Goal: Transaction & Acquisition: Purchase product/service

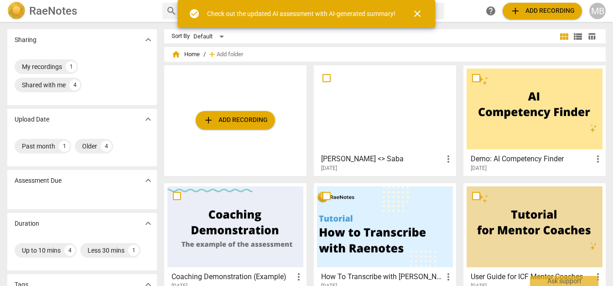
click at [224, 115] on span "add Add recording" at bounding box center [235, 120] width 65 height 11
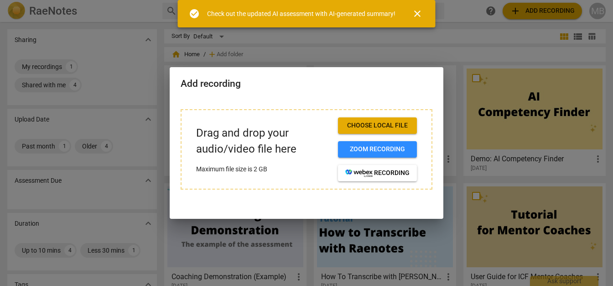
click at [372, 130] on span "Choose local file" at bounding box center [377, 125] width 64 height 9
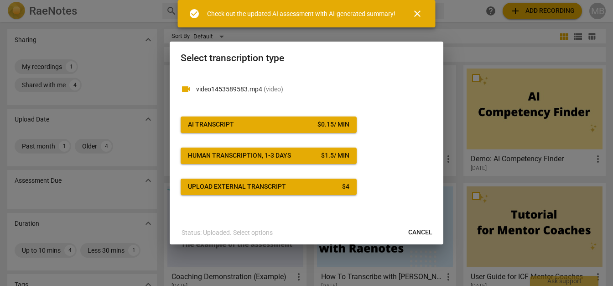
click at [245, 234] on p "Status: Uploaded. Select options" at bounding box center [227, 233] width 91 height 10
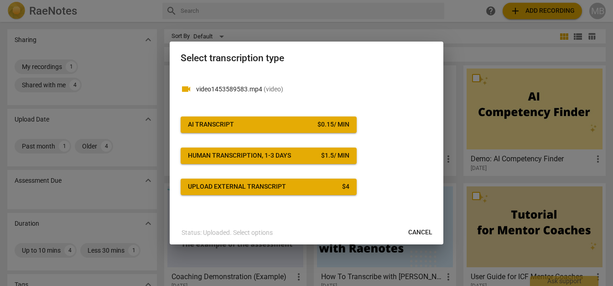
click at [260, 93] on p "video1453589583.mp4 ( video )" at bounding box center [314, 89] width 236 height 10
click at [424, 230] on span "Cancel" at bounding box center [420, 232] width 24 height 9
click at [407, 126] on div "videocam video1453589583.mp4 ( video ) AI Transcript $ 0.15 / min Human transcr…" at bounding box center [307, 134] width 252 height 122
click at [449, 54] on div at bounding box center [306, 143] width 613 height 286
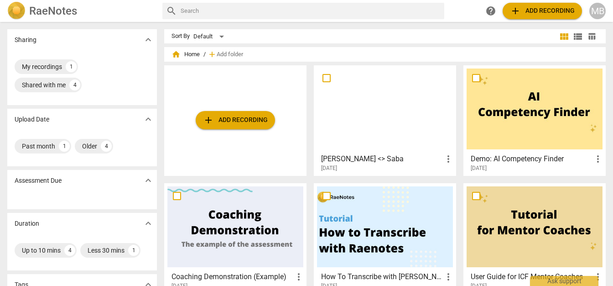
click at [522, 14] on span "add Add recording" at bounding box center [542, 10] width 65 height 11
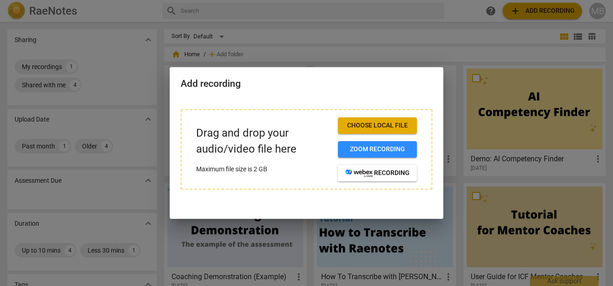
click at [383, 131] on button "Choose local file" at bounding box center [377, 125] width 79 height 16
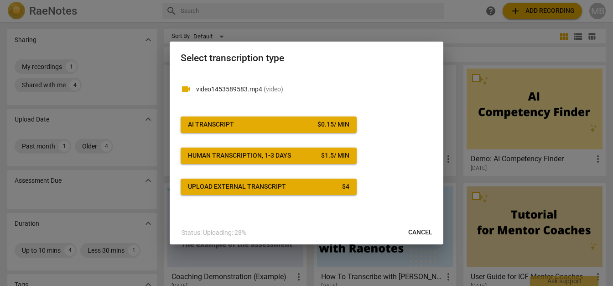
click at [291, 187] on span "Upload external transcript $ 4" at bounding box center [269, 186] width 162 height 9
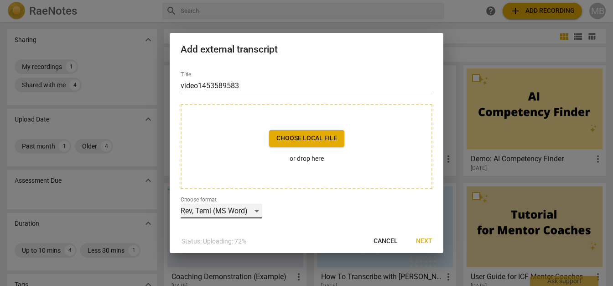
click at [251, 213] on div "Rev, Temi (MS Word)" at bounding box center [222, 211] width 82 height 15
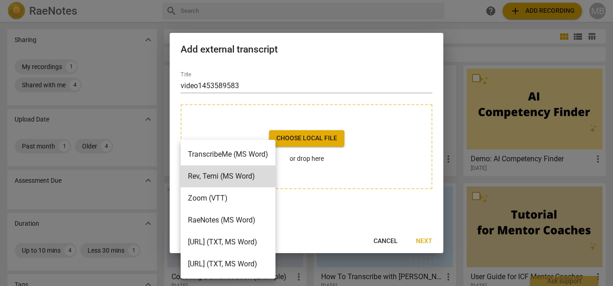
click at [342, 179] on div at bounding box center [306, 143] width 613 height 286
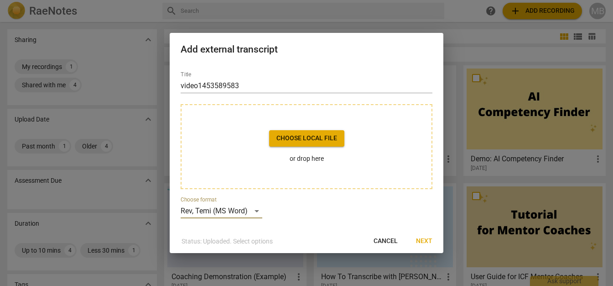
click at [318, 142] on span "Choose local file" at bounding box center [307, 138] width 61 height 9
click at [400, 240] on button "Cancel" at bounding box center [385, 241] width 39 height 16
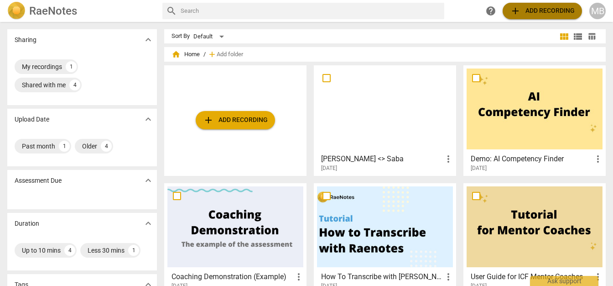
click at [517, 10] on span "add" at bounding box center [515, 10] width 11 height 11
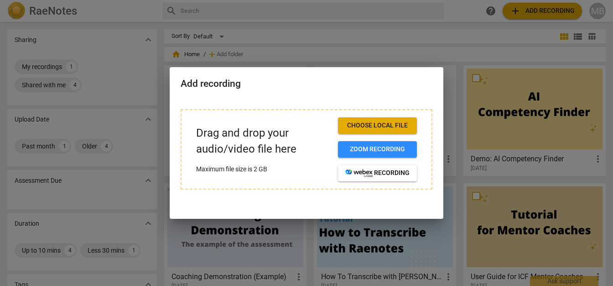
click at [372, 128] on span "Choose local file" at bounding box center [377, 125] width 64 height 9
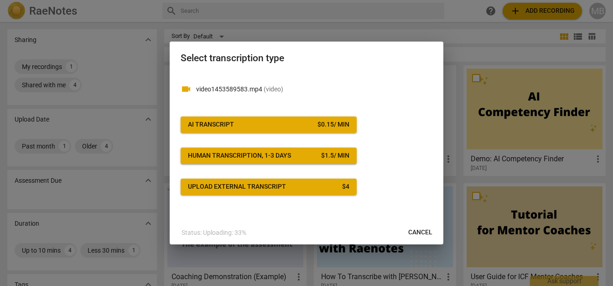
click at [288, 185] on span "Upload external transcript $ 4" at bounding box center [269, 186] width 162 height 9
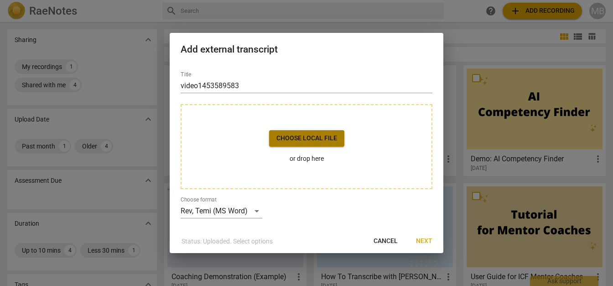
click at [300, 136] on span "Choose local file" at bounding box center [307, 138] width 61 height 9
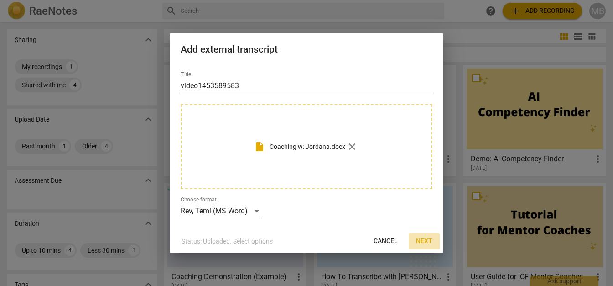
click at [430, 240] on span "Next" at bounding box center [424, 240] width 16 height 9
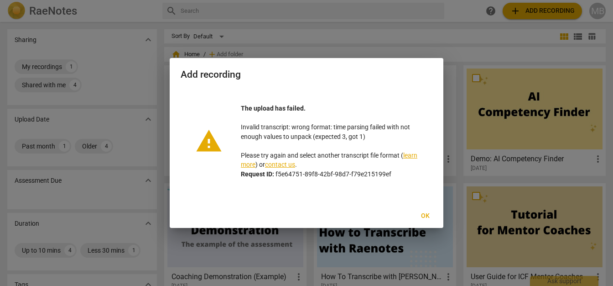
click at [418, 215] on span "Ok" at bounding box center [425, 215] width 15 height 9
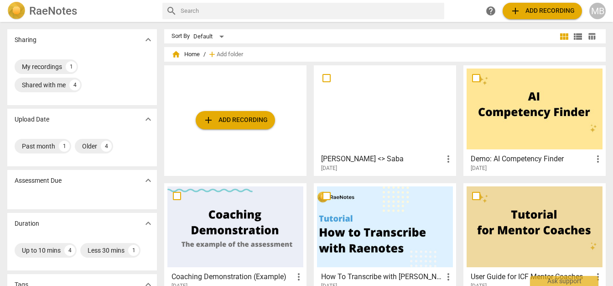
click at [246, 124] on span "add Add recording" at bounding box center [235, 120] width 65 height 11
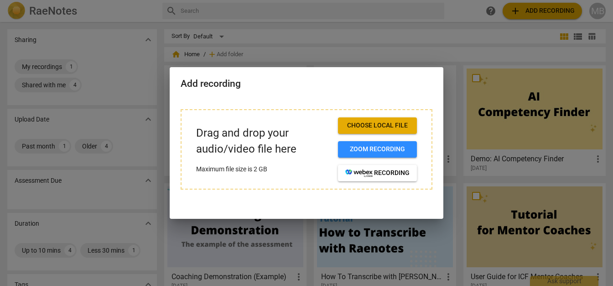
click at [371, 125] on span "Choose local file" at bounding box center [377, 125] width 64 height 9
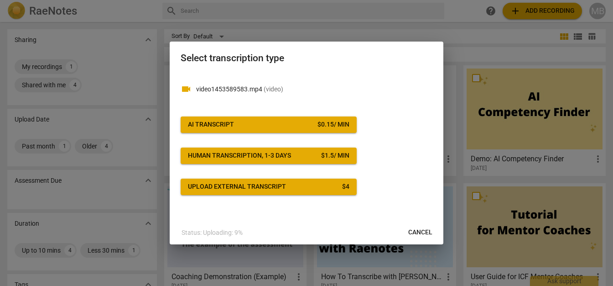
click at [273, 125] on span "AI Transcript $ 0.15 / min" at bounding box center [269, 124] width 162 height 9
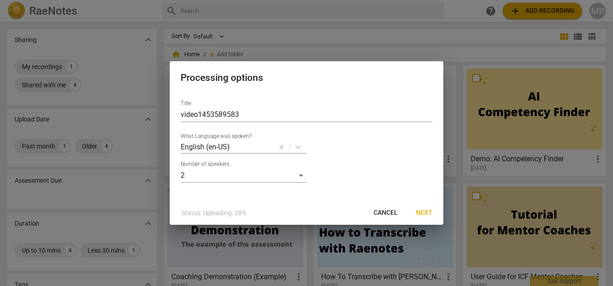
click at [235, 123] on div "Title video1453589583 What Language was spoken? English (en-US) Number of speak…" at bounding box center [307, 138] width 252 height 90
click at [228, 115] on input "video1453589583" at bounding box center [307, 114] width 252 height 15
type input "Jordana <> [PERSON_NAME]"
click at [414, 212] on button "Next" at bounding box center [424, 212] width 31 height 16
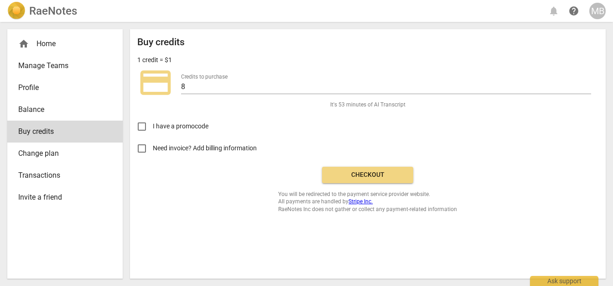
click at [188, 150] on span "Need invoice? Add billing information" at bounding box center [205, 148] width 105 height 10
click at [153, 150] on input "Need invoice? Add billing information" at bounding box center [142, 148] width 22 height 22
checkbox input "true"
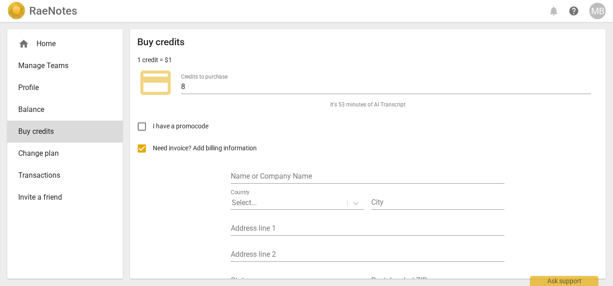
scroll to position [105, 0]
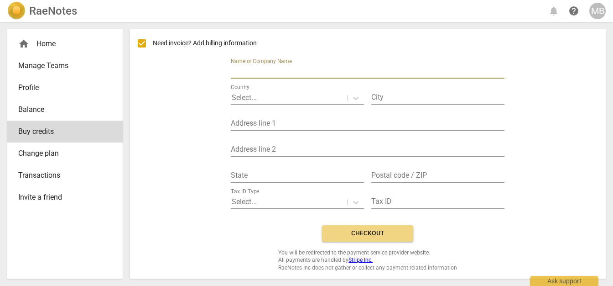
click at [262, 72] on input "text" at bounding box center [368, 71] width 274 height 13
type input "Blackbird Strategic Solutions"
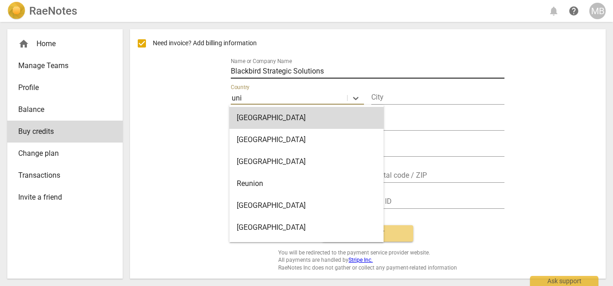
type input "unit"
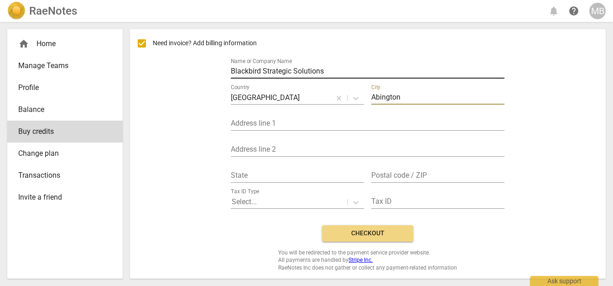
type input "Abington"
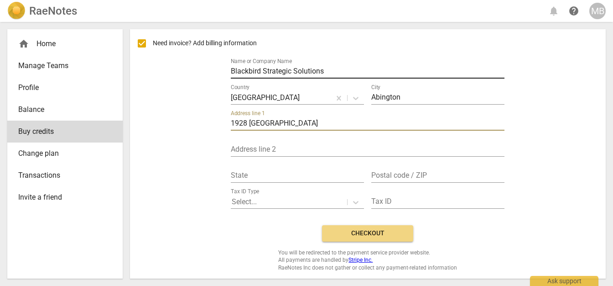
type input "1928 Susquehanna Road"
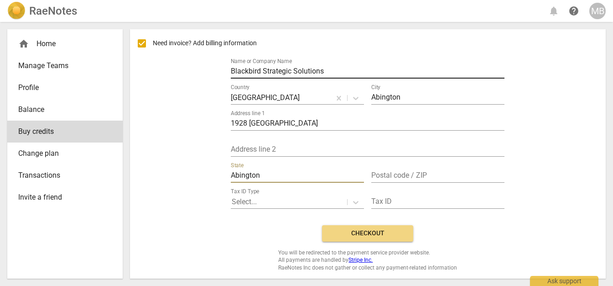
type input "Abington"
type input "PA / 19001"
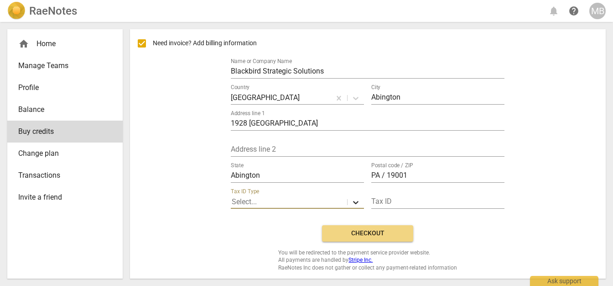
click at [356, 198] on icon at bounding box center [355, 202] width 9 height 9
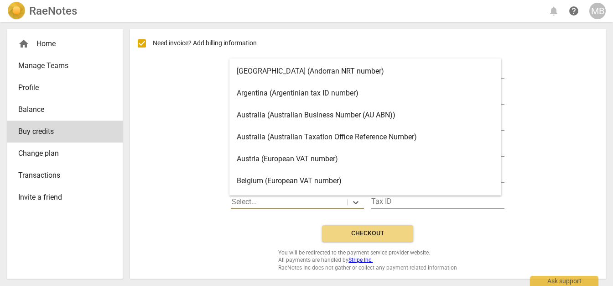
scroll to position [26, 0]
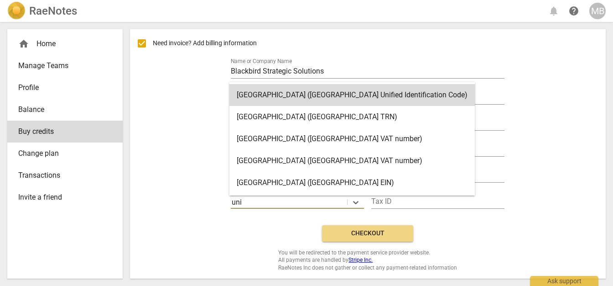
type input "unit"
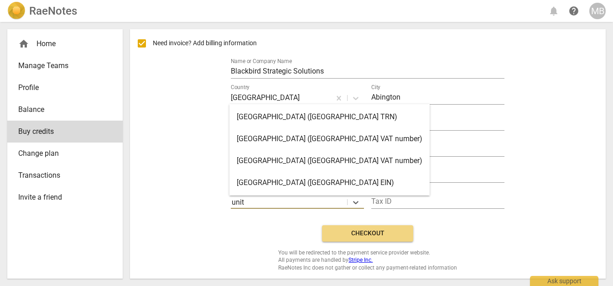
click at [343, 187] on div "United States (United States EIN)" at bounding box center [330, 183] width 200 height 22
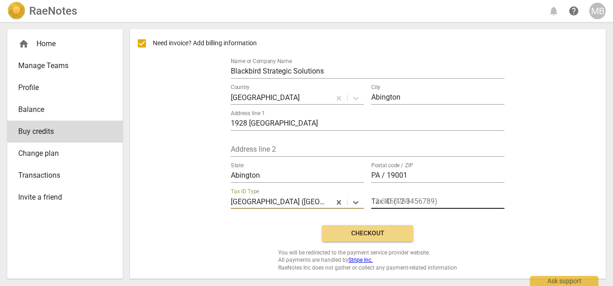
click at [411, 197] on input "text" at bounding box center [437, 201] width 133 height 13
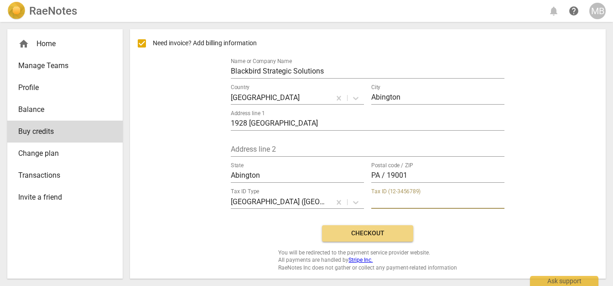
paste input "99-1083109"
type input "99-1083109"
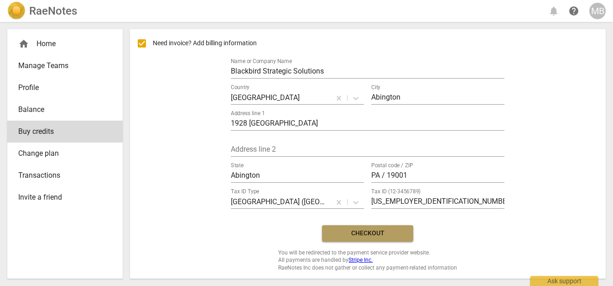
click at [353, 232] on span "Checkout" at bounding box center [367, 233] width 77 height 9
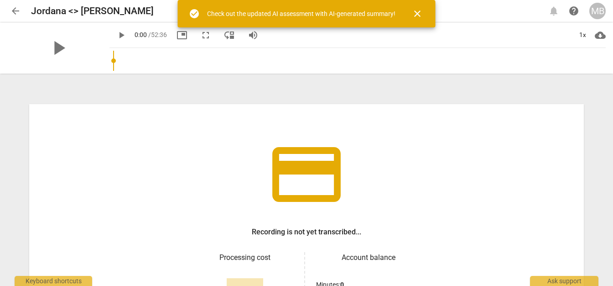
scroll to position [126, 0]
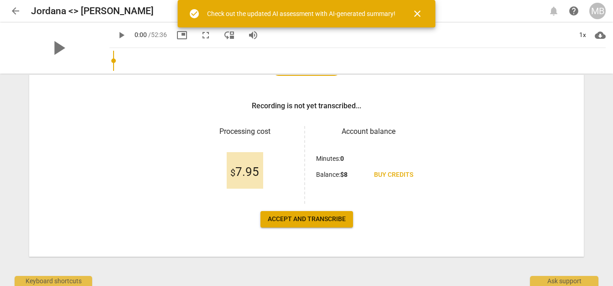
click at [317, 220] on span "Accept and transcribe" at bounding box center [307, 218] width 78 height 9
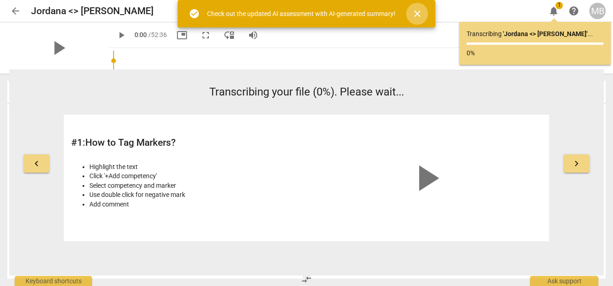
click at [424, 18] on span "close" at bounding box center [418, 13] width 22 height 11
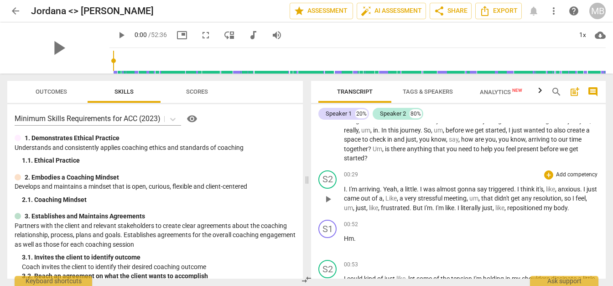
scroll to position [0, 0]
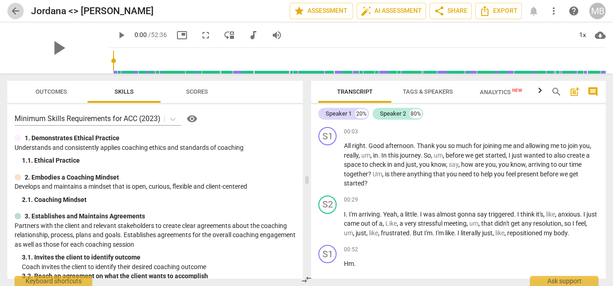
click at [18, 14] on span "arrow_back" at bounding box center [15, 10] width 11 height 11
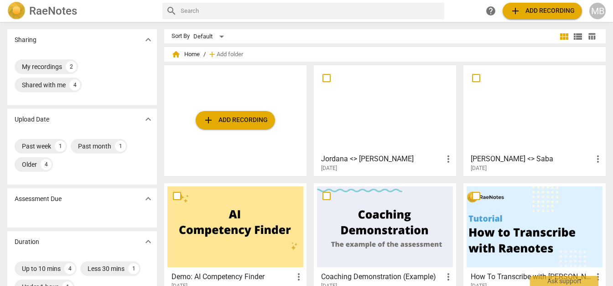
click at [447, 160] on span "more_vert" at bounding box center [448, 158] width 11 height 11
click at [401, 165] on div at bounding box center [306, 143] width 613 height 286
click at [341, 155] on h3 "Jordana <> [PERSON_NAME]" at bounding box center [382, 158] width 122 height 11
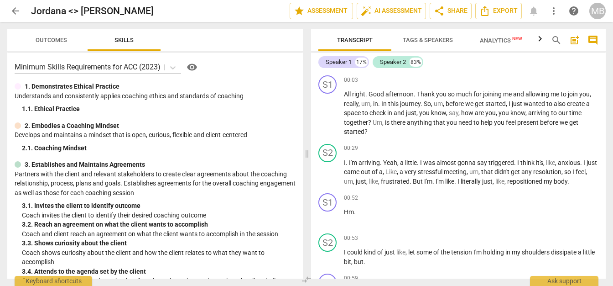
click at [446, 41] on span "Tags & Speakers" at bounding box center [428, 40] width 50 height 7
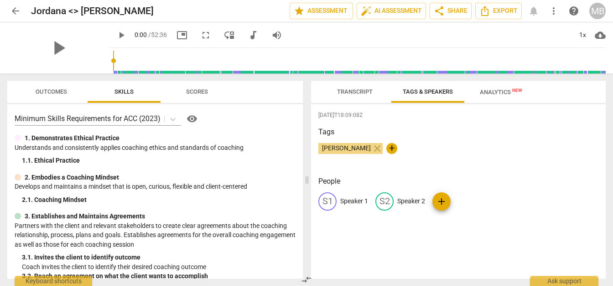
click at [360, 203] on p "Speaker 1" at bounding box center [354, 201] width 28 height 10
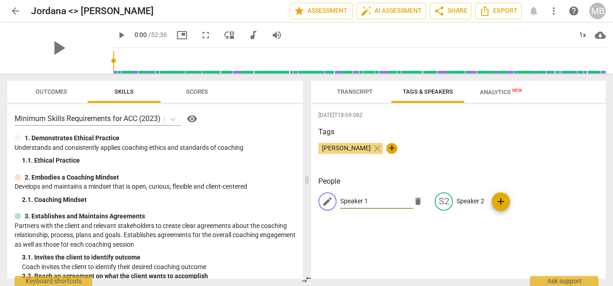
click at [366, 94] on span "Transcript" at bounding box center [355, 91] width 36 height 7
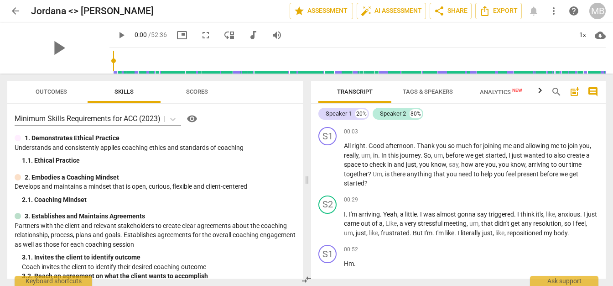
click at [417, 98] on button "Tags & Speakers" at bounding box center [428, 92] width 73 height 22
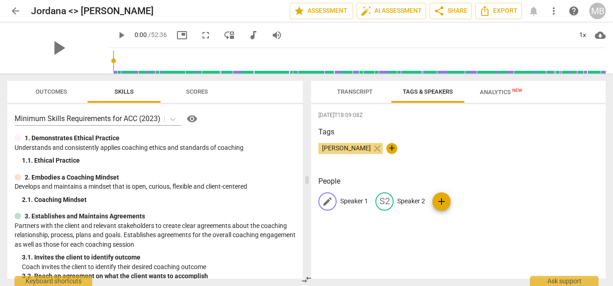
click at [349, 204] on p "Speaker 1" at bounding box center [354, 201] width 28 height 10
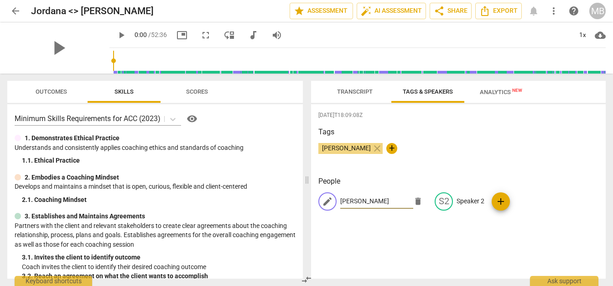
type input "[PERSON_NAME]"
click at [459, 190] on div "People edit [PERSON_NAME] delete S2 Speaker 2 add" at bounding box center [459, 200] width 280 height 49
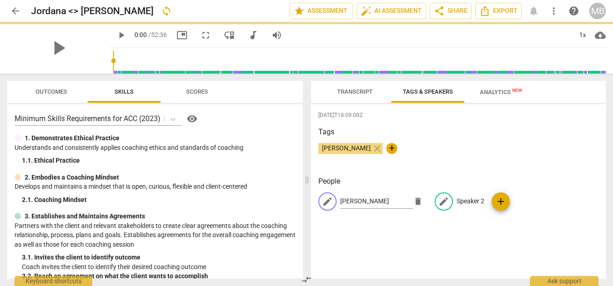
click at [466, 197] on div "edit [PERSON_NAME] delete edit Speaker 2 add" at bounding box center [459, 205] width 280 height 26
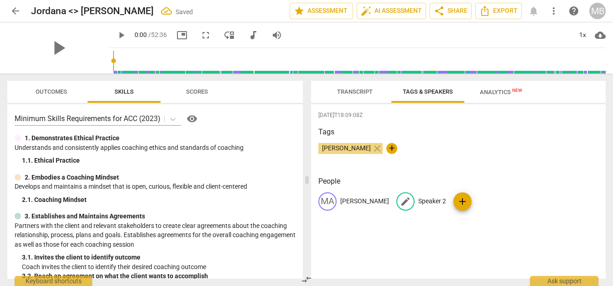
click at [418, 198] on p "Speaker 2" at bounding box center [432, 201] width 28 height 10
click at [448, 204] on input "Jordana" at bounding box center [454, 201] width 73 height 15
type input "Jordana"
click at [458, 228] on div "[DATE]T18:09:08Z Tags [PERSON_NAME] close + People MA [PERSON_NAME] edit Jordan…" at bounding box center [458, 191] width 295 height 174
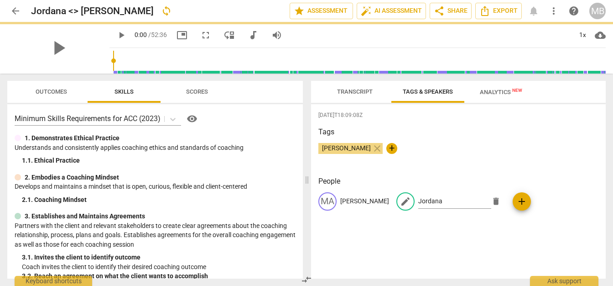
click at [338, 87] on span "Transcript" at bounding box center [354, 92] width 57 height 12
